Goal: Ask a question

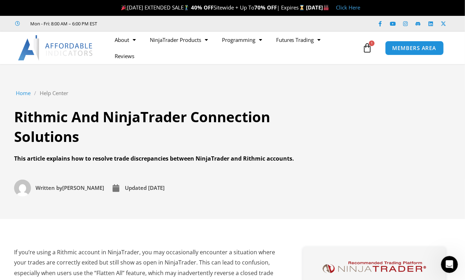
click at [435, 93] on div "Home / Help Center / Rithmic And NinjaTrader Connection Solutions Rithmic And N…" at bounding box center [232, 142] width 437 height 110
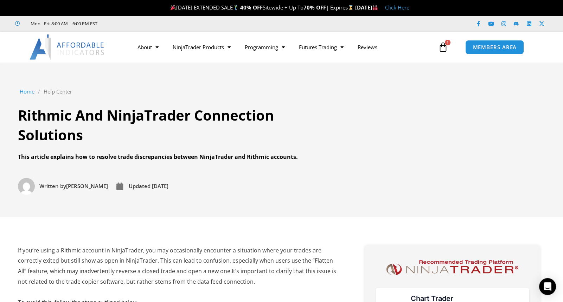
click at [518, 114] on div "Home / Help Center / Rithmic And NinjaTrader Connection Solutions Rithmic And N…" at bounding box center [282, 140] width 528 height 110
click at [549, 281] on div "Open Intercom Messenger" at bounding box center [548, 287] width 19 height 19
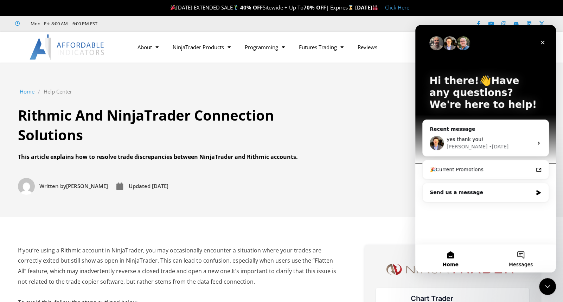
click at [518, 260] on button "Messages" at bounding box center [521, 258] width 70 height 28
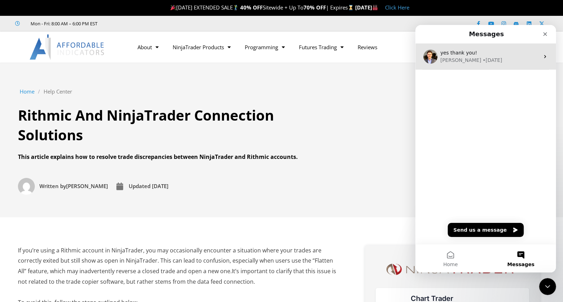
click at [464, 53] on span "yes thank you!" at bounding box center [458, 53] width 37 height 6
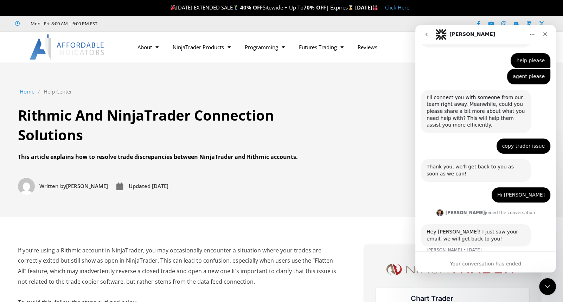
scroll to position [303, 0]
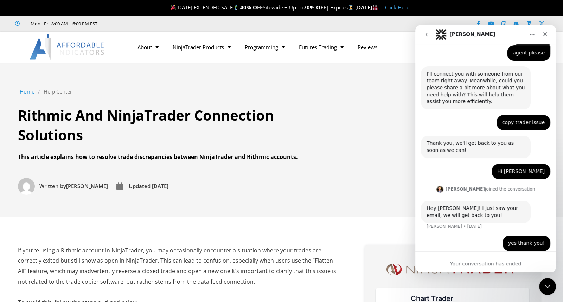
click at [475, 258] on div "Your conversation has ended" at bounding box center [485, 262] width 141 height 21
click at [516, 262] on div "Your conversation has ended" at bounding box center [485, 263] width 141 height 7
click at [510, 265] on div "Your conversation has ended" at bounding box center [485, 263] width 141 height 7
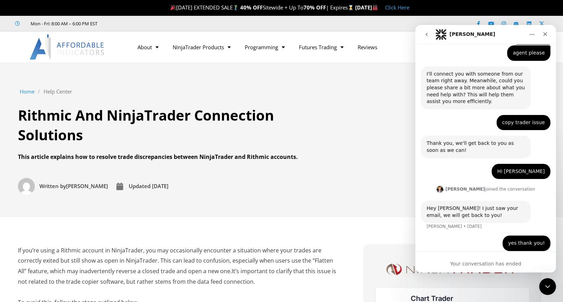
click at [510, 263] on div "Your conversation has ended" at bounding box center [485, 263] width 141 height 7
click at [544, 284] on icon "Close Intercom Messenger" at bounding box center [546, 285] width 8 height 8
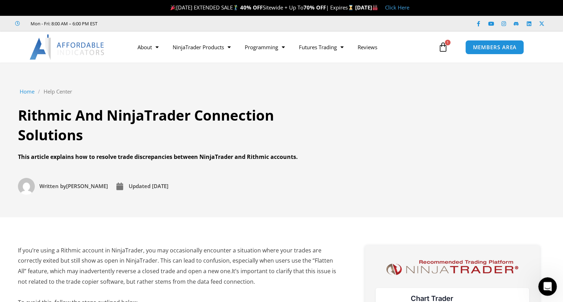
scroll to position [302, 0]
click at [543, 280] on div "Open Intercom Messenger" at bounding box center [546, 285] width 23 height 23
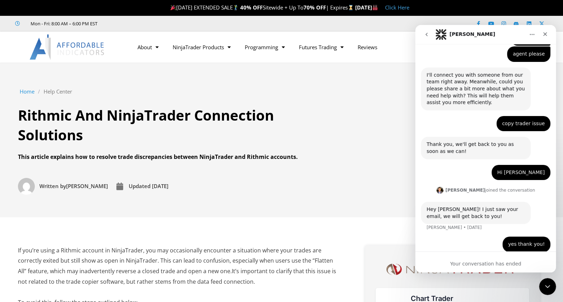
scroll to position [303, 0]
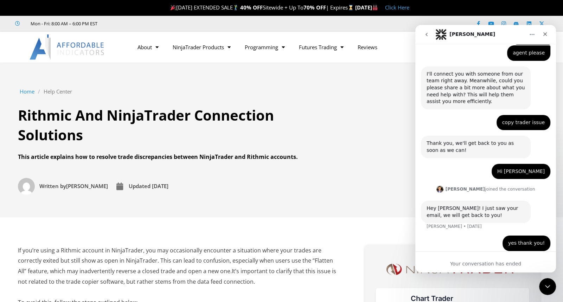
click at [484, 253] on div "Your conversation has ended" at bounding box center [485, 262] width 141 height 21
click at [420, 36] on button "go back" at bounding box center [426, 34] width 13 height 13
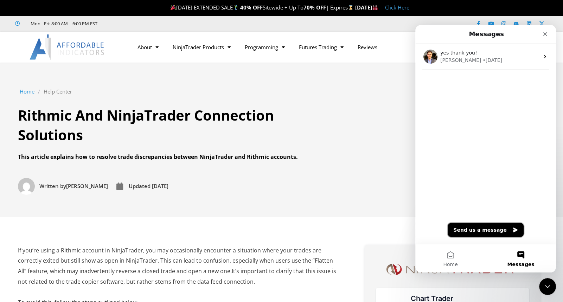
click at [486, 229] on button "Send us a message" at bounding box center [486, 230] width 76 height 14
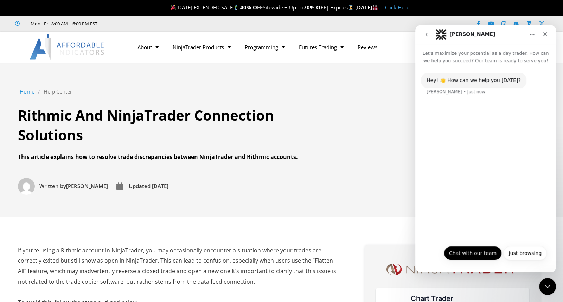
click at [493, 258] on button "Chat with our team" at bounding box center [473, 253] width 58 height 14
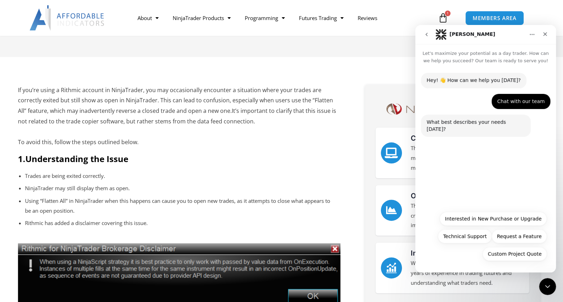
scroll to position [169, 0]
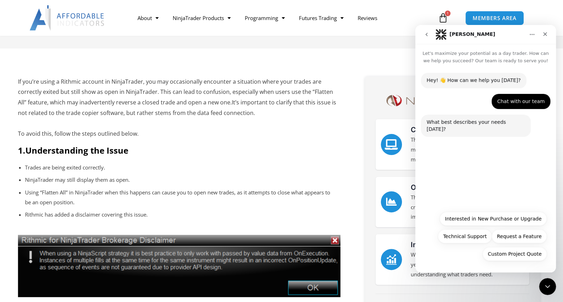
click at [547, 34] on icon "Close" at bounding box center [545, 34] width 6 height 6
